Goal: Task Accomplishment & Management: Manage account settings

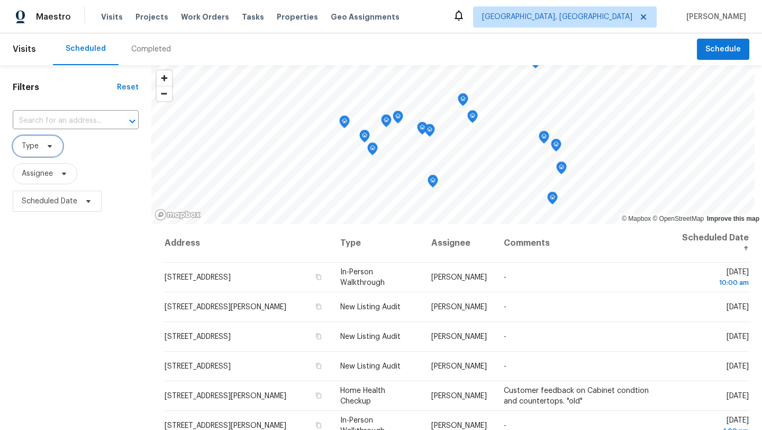
click at [44, 143] on span at bounding box center [48, 146] width 12 height 8
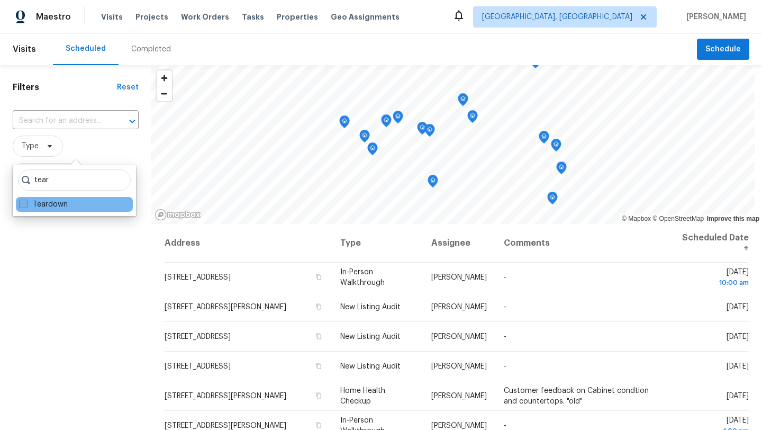
type input "tear"
click at [24, 203] on span at bounding box center [23, 204] width 8 height 8
click at [24, 203] on input "Teardown" at bounding box center [22, 202] width 7 height 7
checkbox input "true"
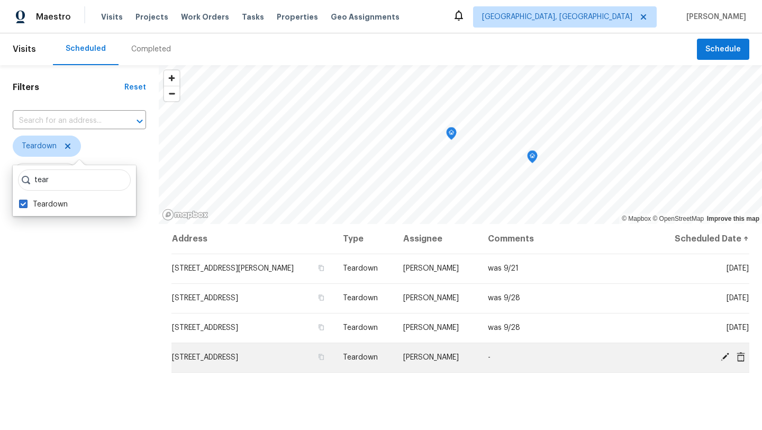
click at [726, 357] on icon at bounding box center [725, 357] width 8 height 8
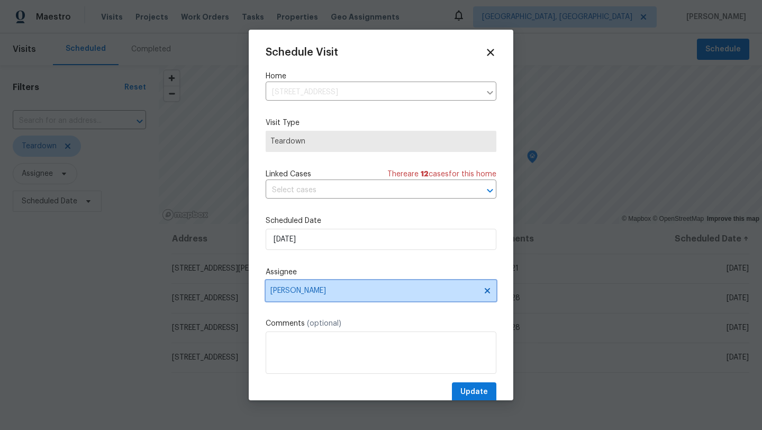
click at [317, 292] on span "[PERSON_NAME]" at bounding box center [373, 290] width 207 height 8
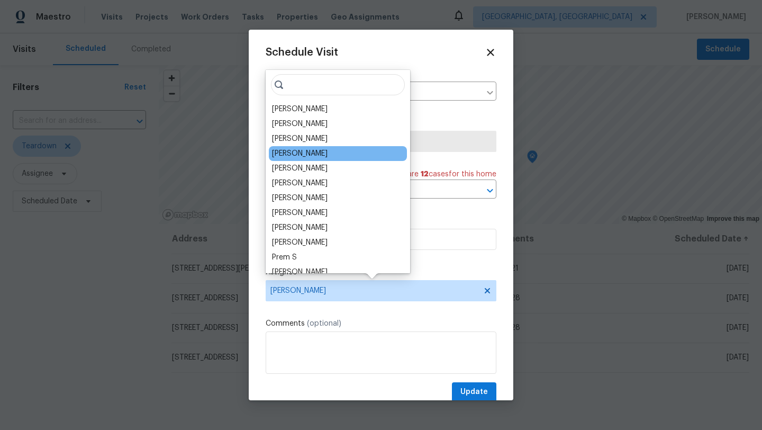
click at [327, 157] on div "[PERSON_NAME]" at bounding box center [338, 153] width 138 height 15
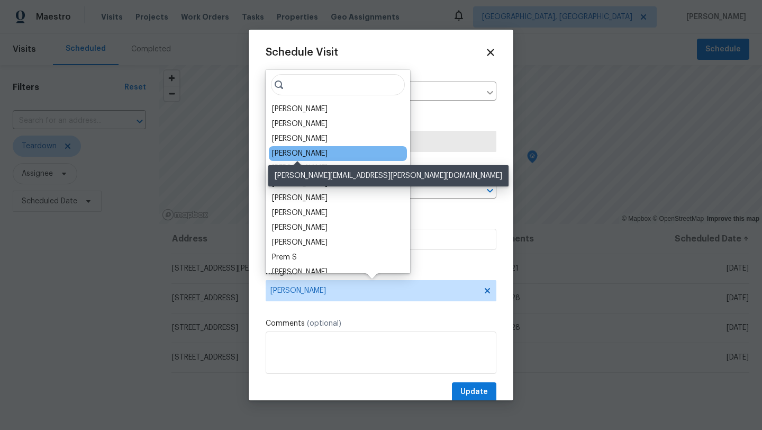
click at [312, 152] on div "[PERSON_NAME]" at bounding box center [300, 153] width 56 height 11
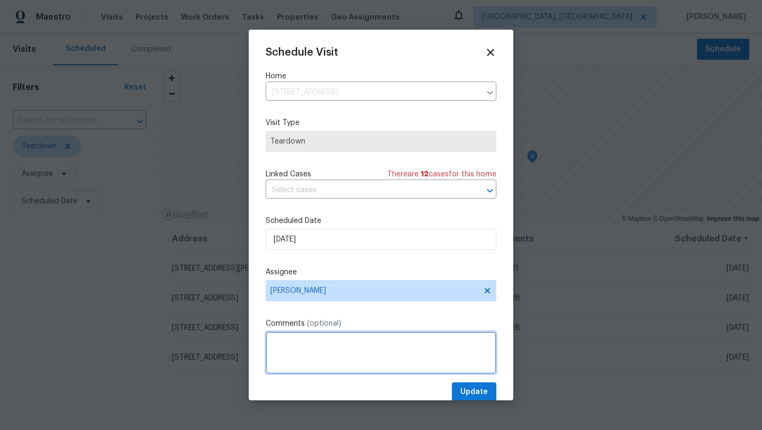
click at [279, 339] on textarea at bounding box center [381, 352] width 231 height 42
type textarea "was 9/30"
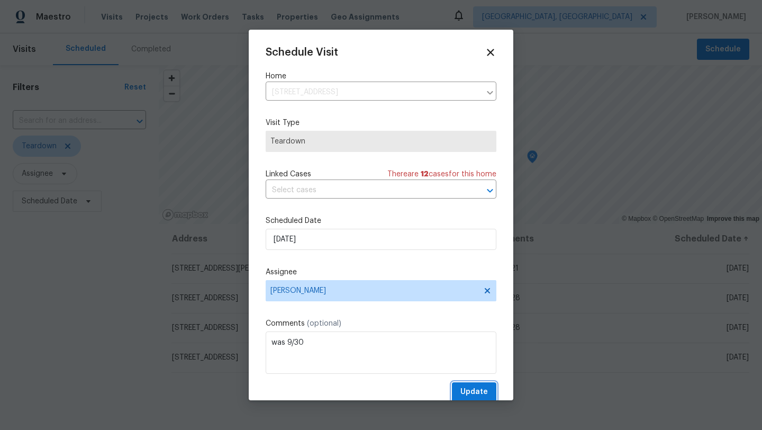
click at [480, 391] on span "Update" at bounding box center [475, 391] width 28 height 13
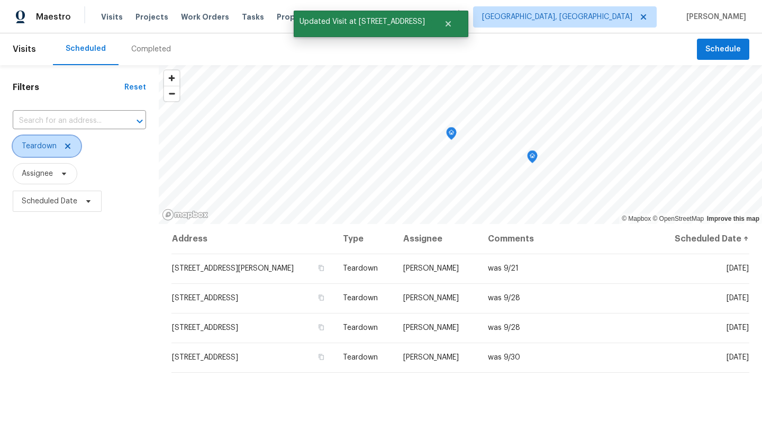
click at [68, 147] on icon at bounding box center [67, 145] width 5 height 5
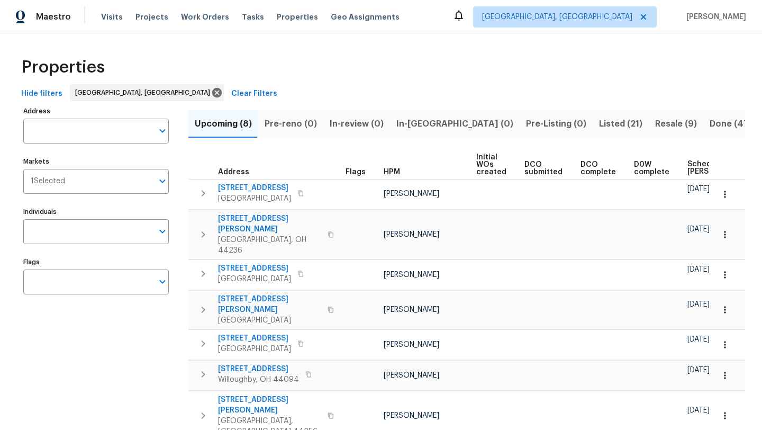
scroll to position [0, 129]
